Goal: Find specific page/section: Find specific page/section

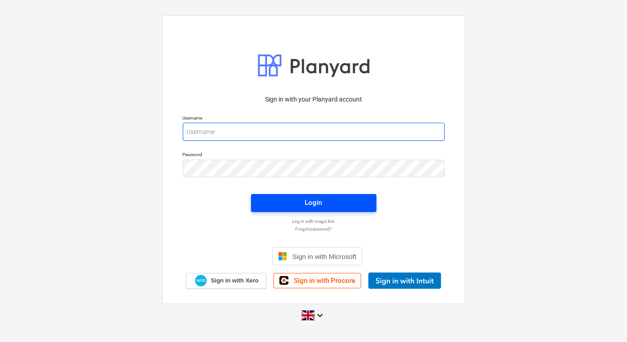
type input "[PERSON_NAME][EMAIL_ADDRESS][PERSON_NAME][DOMAIN_NAME]"
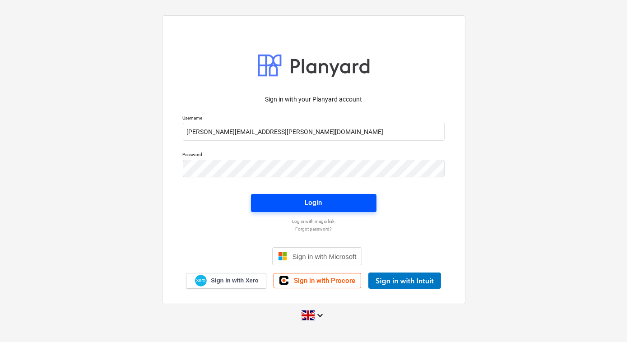
click at [339, 208] on span "Login" at bounding box center [314, 203] width 104 height 12
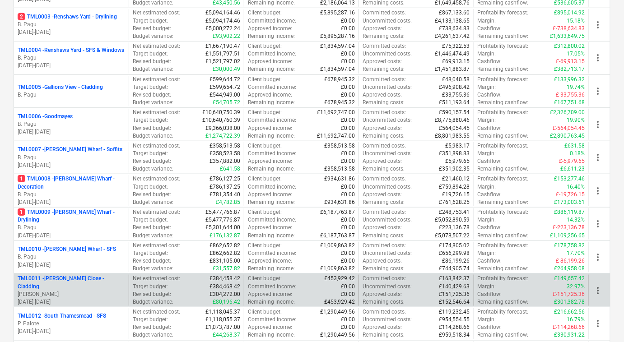
scroll to position [410, 0]
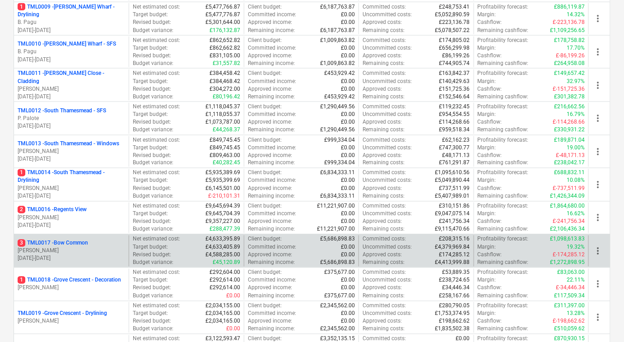
click at [65, 248] on p "[PERSON_NAME]" at bounding box center [71, 251] width 107 height 8
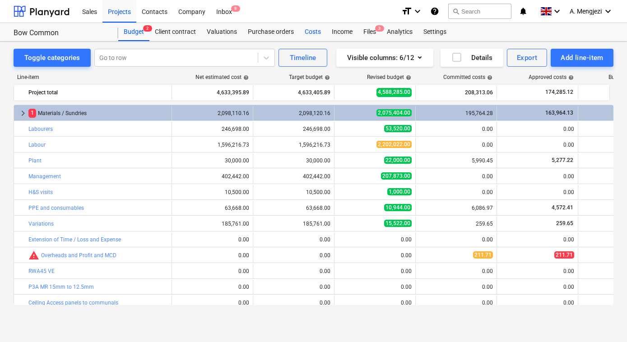
click at [313, 28] on div "Costs" at bounding box center [312, 32] width 27 height 18
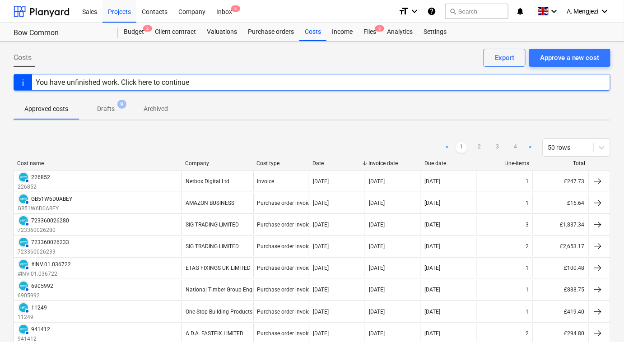
click at [209, 162] on div "Company" at bounding box center [217, 163] width 65 height 6
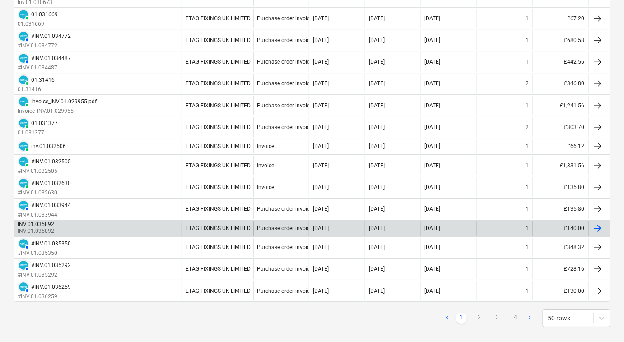
scroll to position [939, 0]
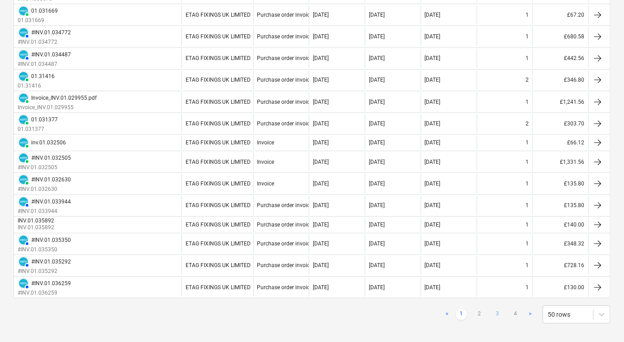
click at [499, 309] on link "3" at bounding box center [497, 314] width 11 height 11
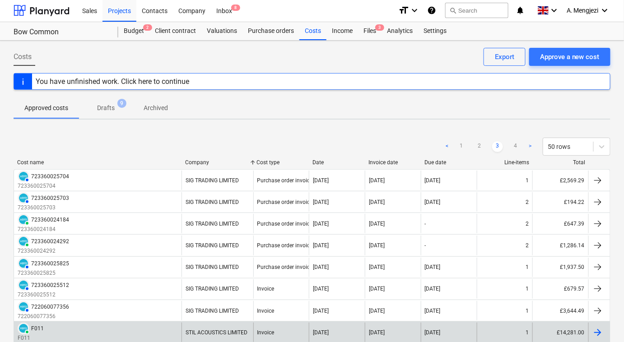
scroll to position [0, 0]
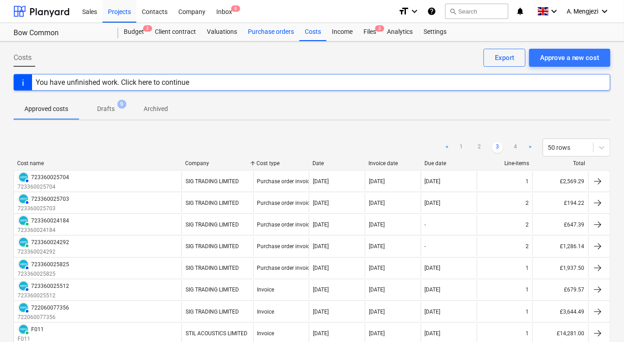
click at [281, 31] on div "Purchase orders" at bounding box center [270, 32] width 57 height 18
